Goal: Task Accomplishment & Management: Manage account settings

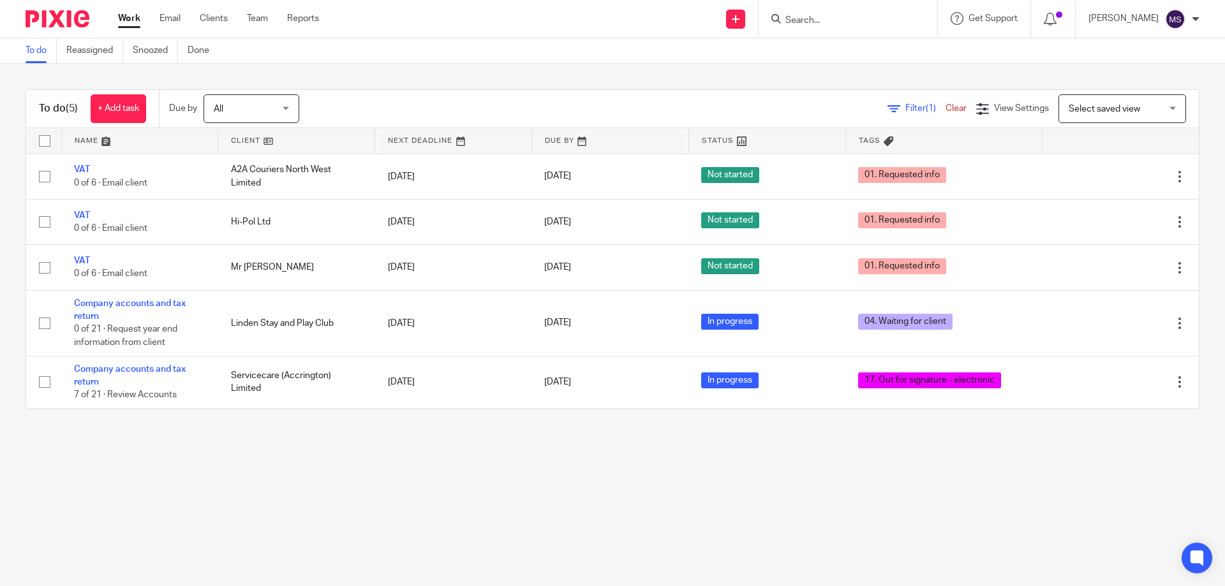
click at [795, 17] on input "Search" at bounding box center [841, 20] width 115 height 11
click at [838, 26] on input "Search" at bounding box center [841, 20] width 115 height 11
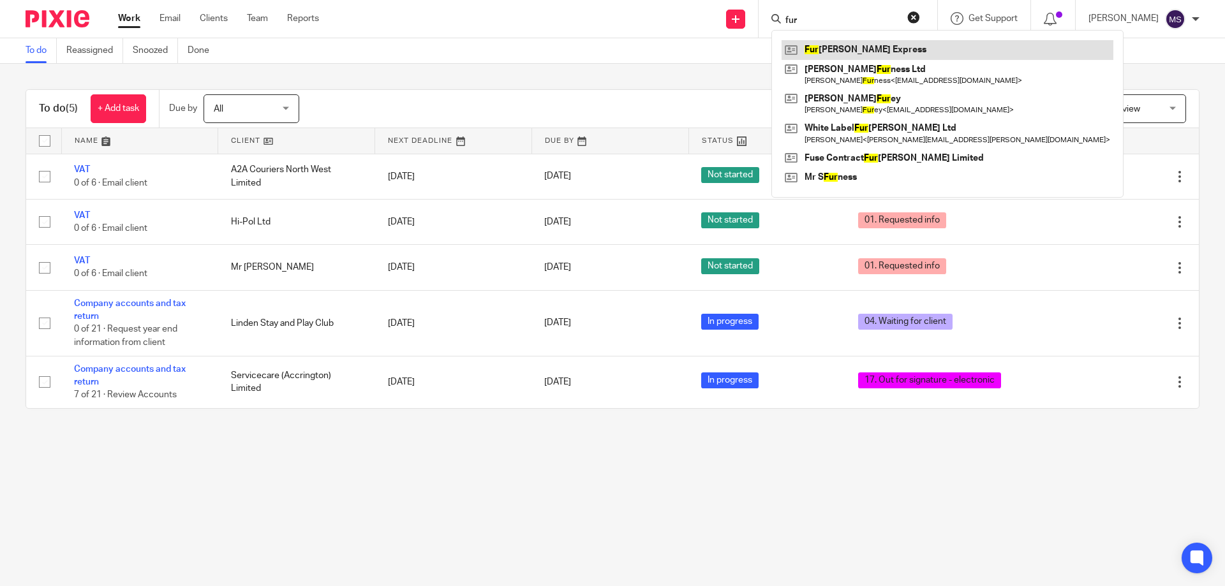
type input "fur"
click at [843, 45] on link at bounding box center [947, 49] width 332 height 19
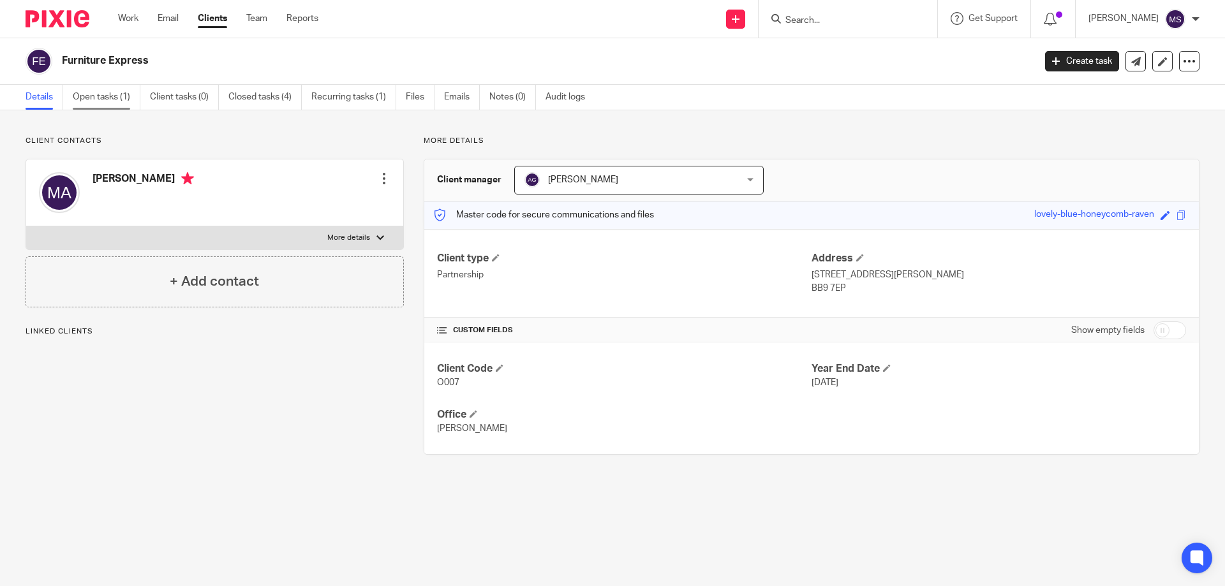
click at [96, 99] on link "Open tasks (1)" at bounding box center [107, 97] width 68 height 25
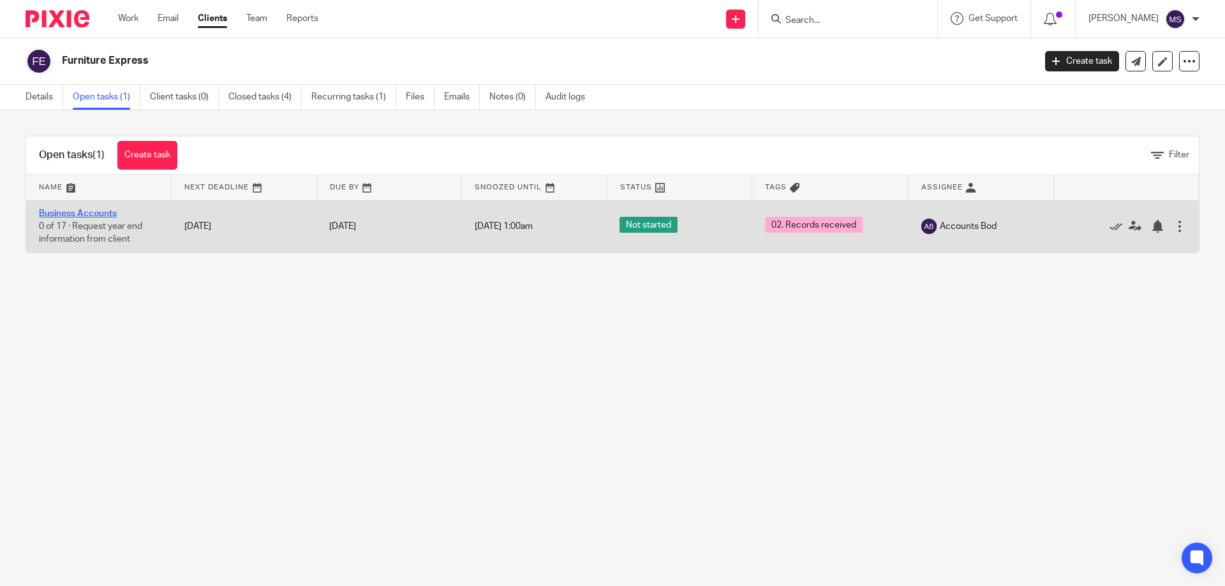
click at [96, 209] on link "Business Accounts" at bounding box center [78, 213] width 78 height 9
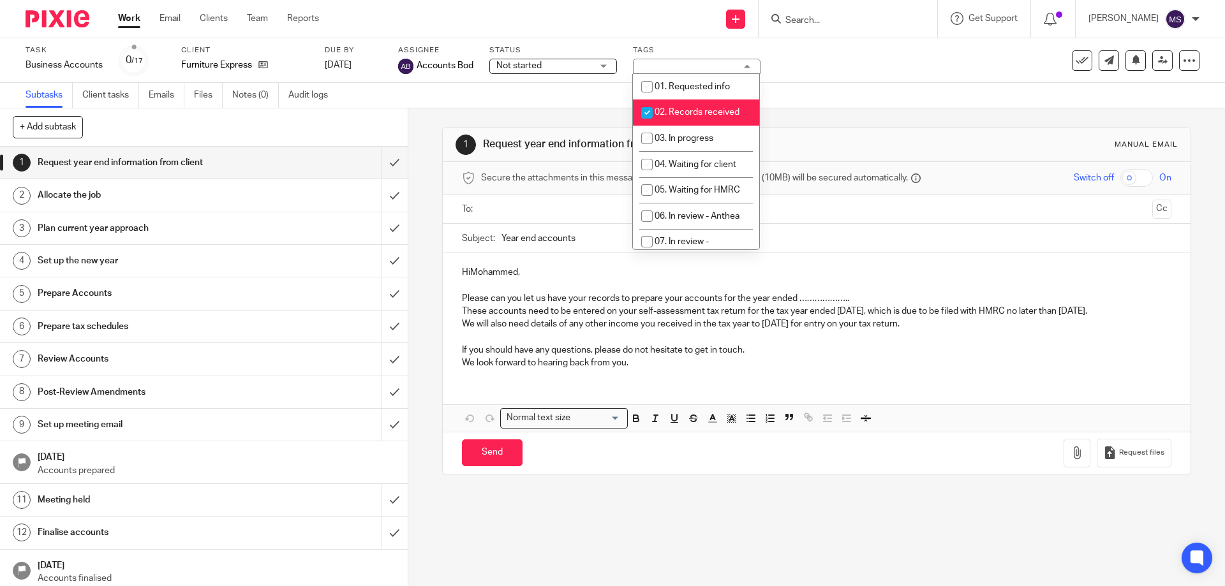
click at [695, 115] on span "02. Records received" at bounding box center [696, 112] width 85 height 9
checkbox input "false"
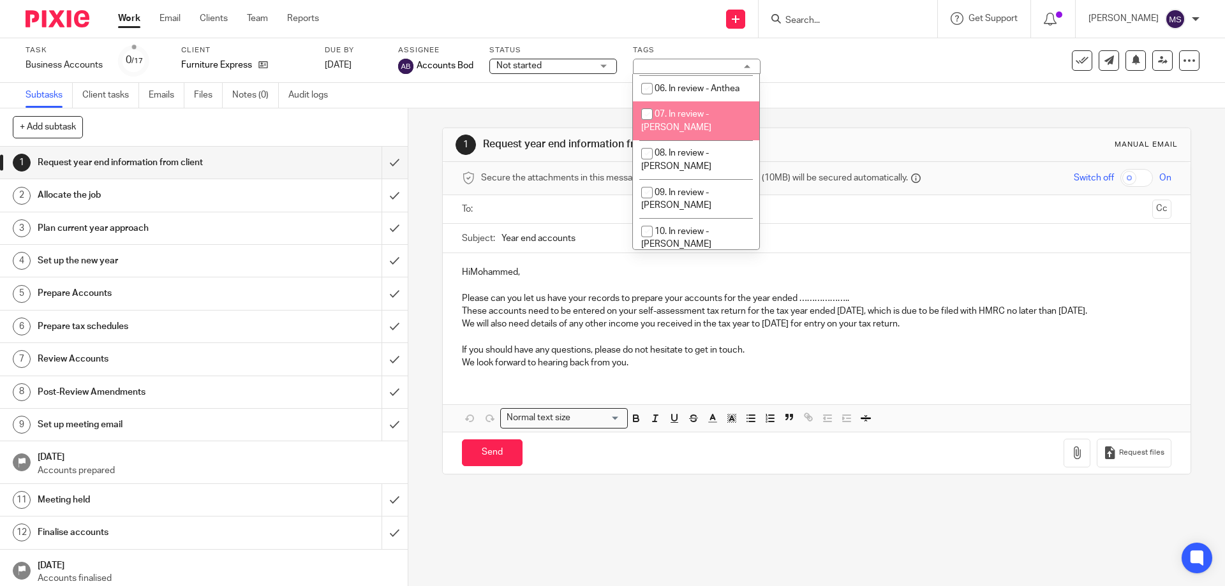
click at [686, 119] on li "07. In review - [PERSON_NAME]" at bounding box center [696, 120] width 126 height 39
checkbox input "true"
click at [819, 96] on div "Subtasks Client tasks Emails Files Notes (0) Audit logs" at bounding box center [612, 96] width 1225 height 26
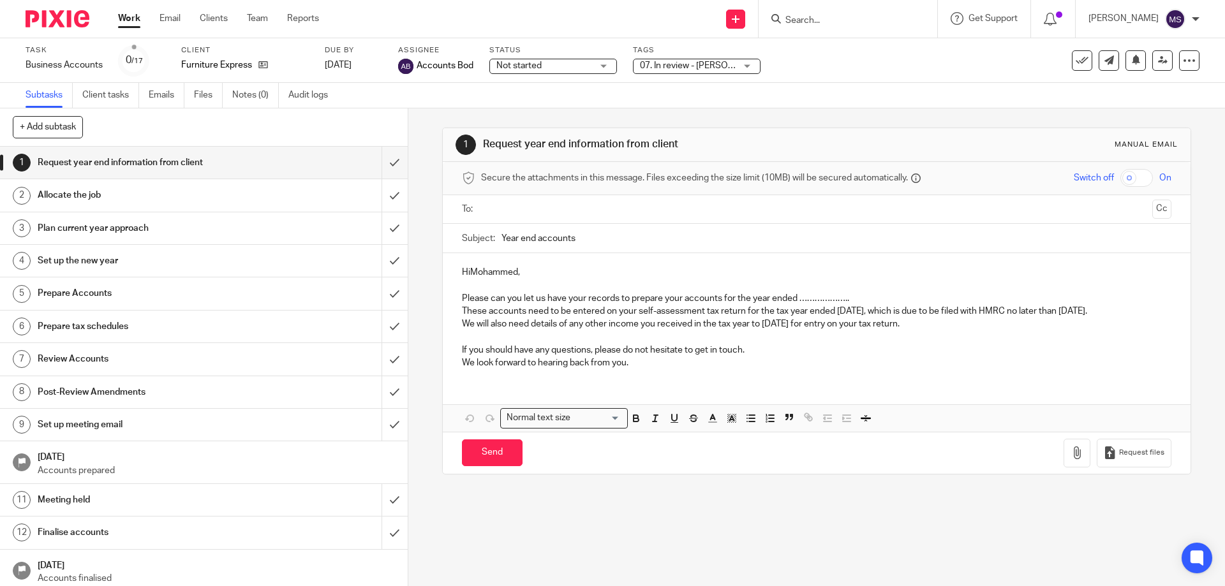
click at [592, 66] on div "Not started Not started" at bounding box center [553, 66] width 128 height 15
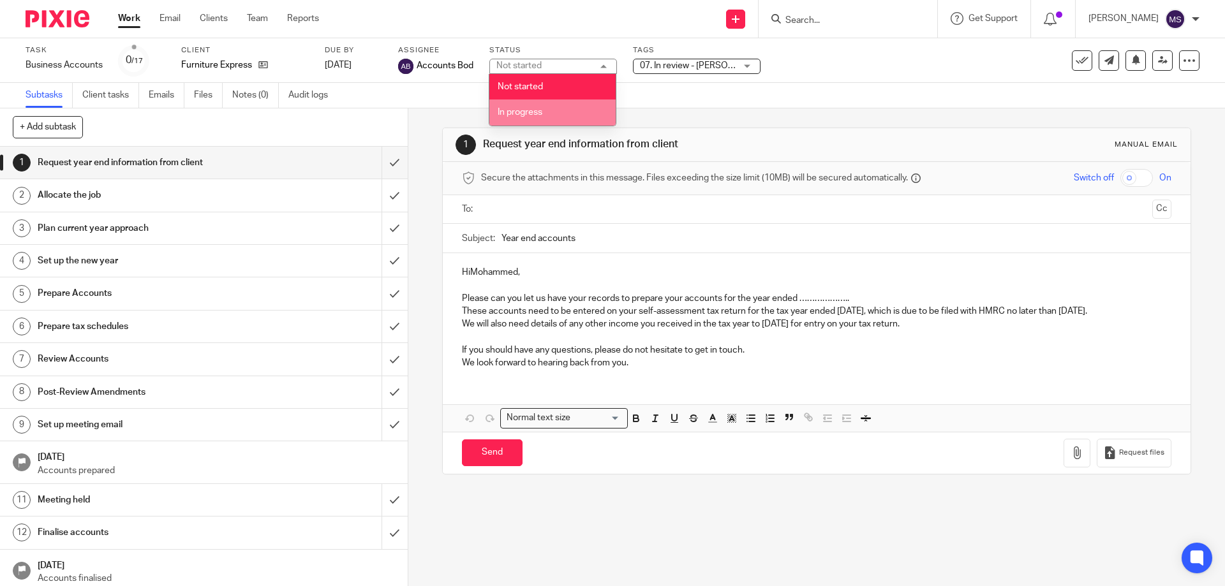
drag, startPoint x: 569, startPoint y: 114, endPoint x: 649, endPoint y: 104, distance: 80.4
click at [570, 114] on li "In progress" at bounding box center [552, 112] width 126 height 26
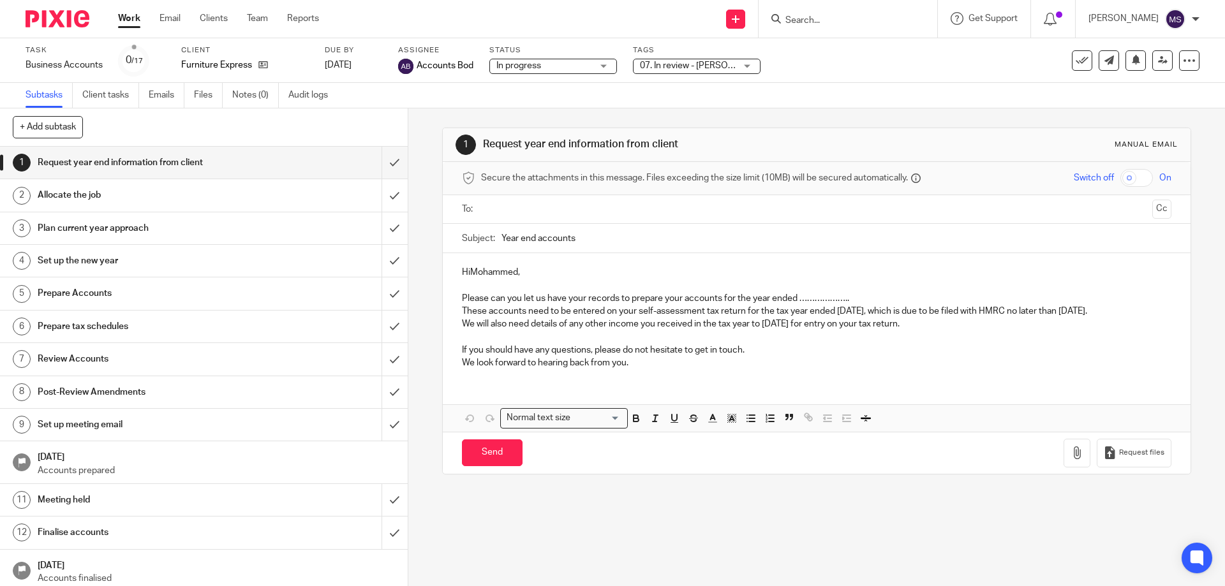
click at [785, 90] on div "Subtasks Client tasks Emails Files Notes (0) Audit logs" at bounding box center [612, 96] width 1225 height 26
click at [1158, 61] on icon at bounding box center [1163, 60] width 10 height 10
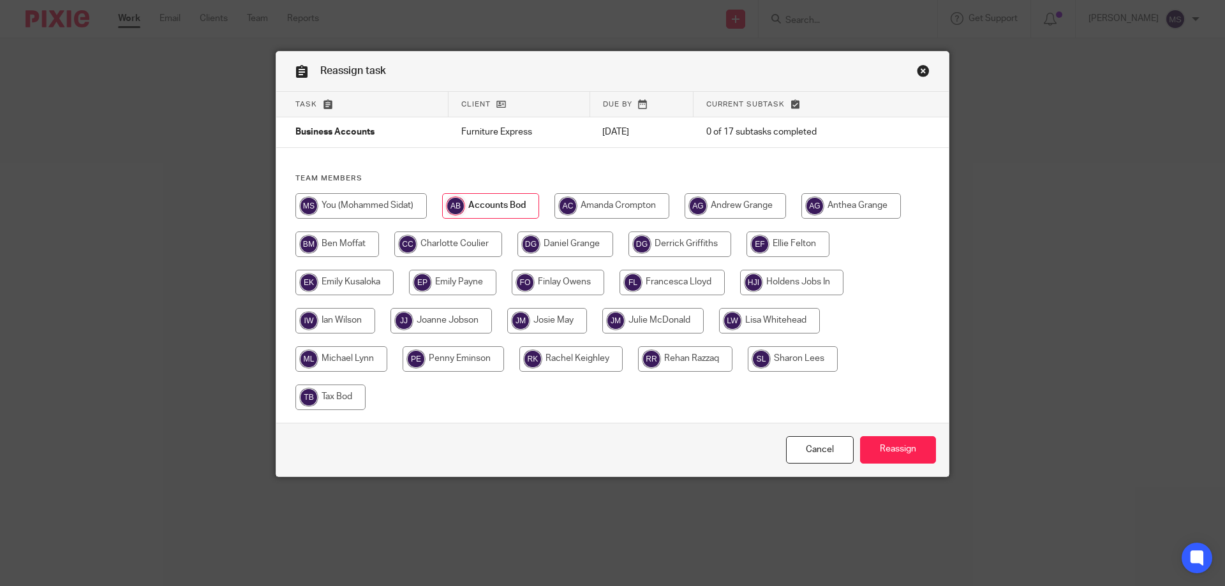
click at [389, 209] on input "radio" at bounding box center [360, 206] width 131 height 26
radio input "true"
click at [890, 442] on input "Reassign" at bounding box center [898, 449] width 76 height 27
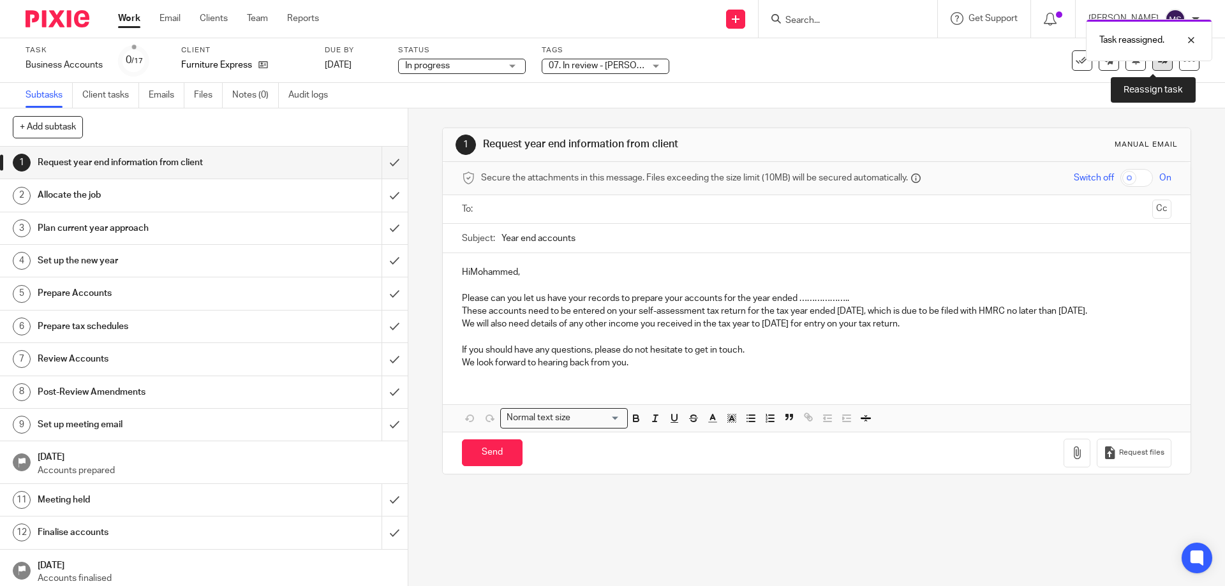
click at [1152, 64] on link at bounding box center [1162, 60] width 20 height 20
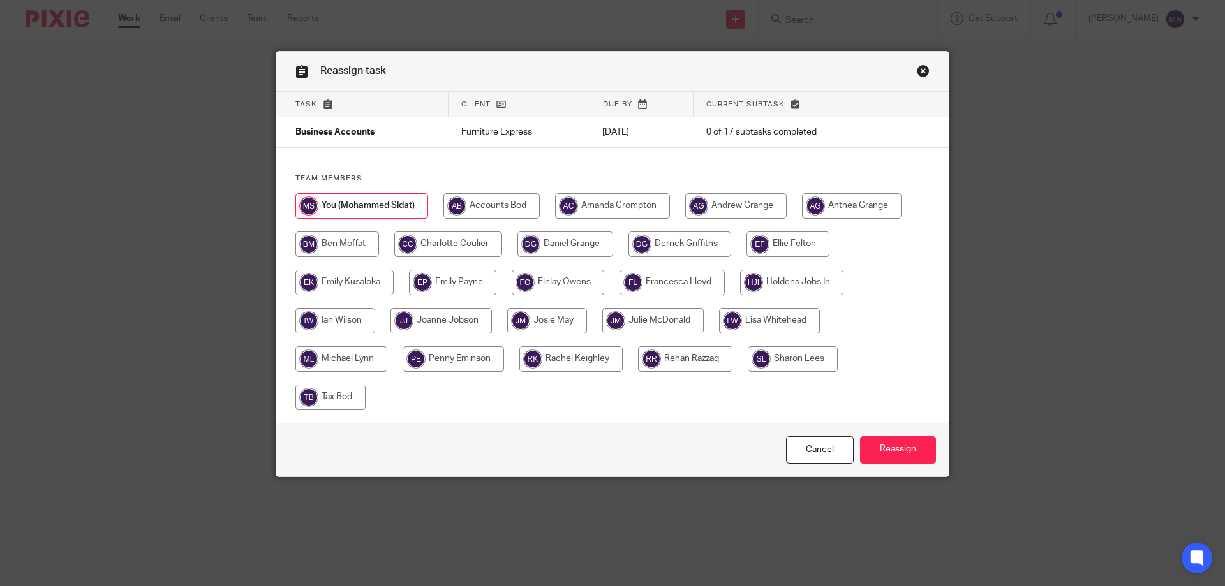
click at [589, 209] on input "radio" at bounding box center [612, 206] width 115 height 26
radio input "true"
click at [636, 317] on input "radio" at bounding box center [652, 321] width 101 height 26
radio input "true"
click at [902, 453] on input "Reassign" at bounding box center [898, 449] width 76 height 27
